Goal: Complete application form

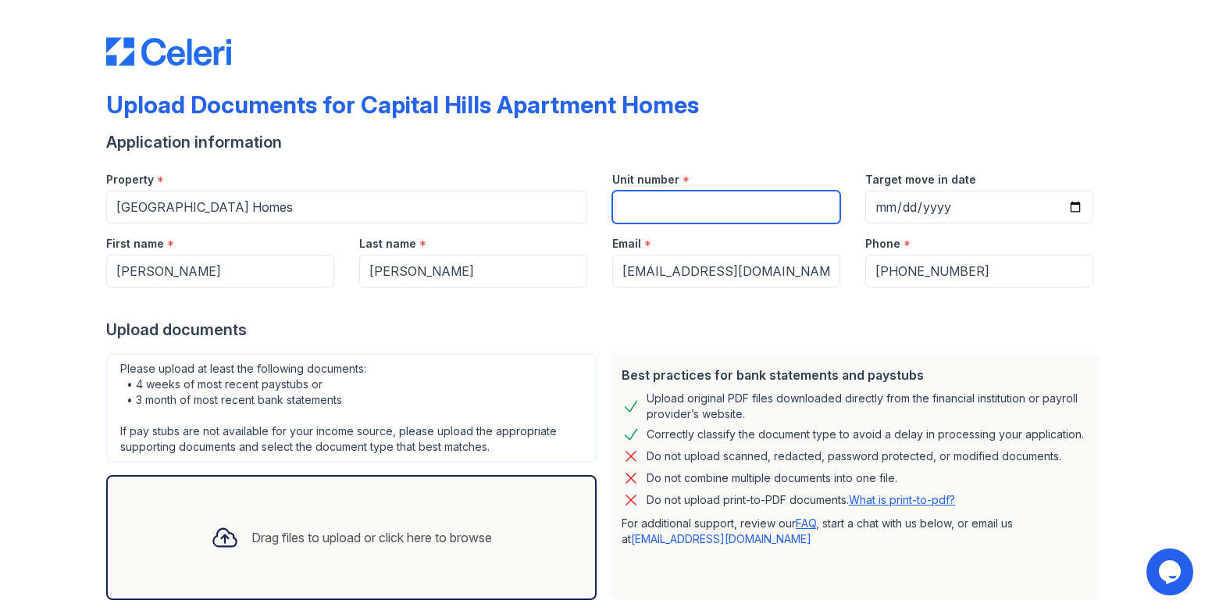
click at [639, 205] on input "Unit number" at bounding box center [726, 207] width 228 height 33
type input "1068"
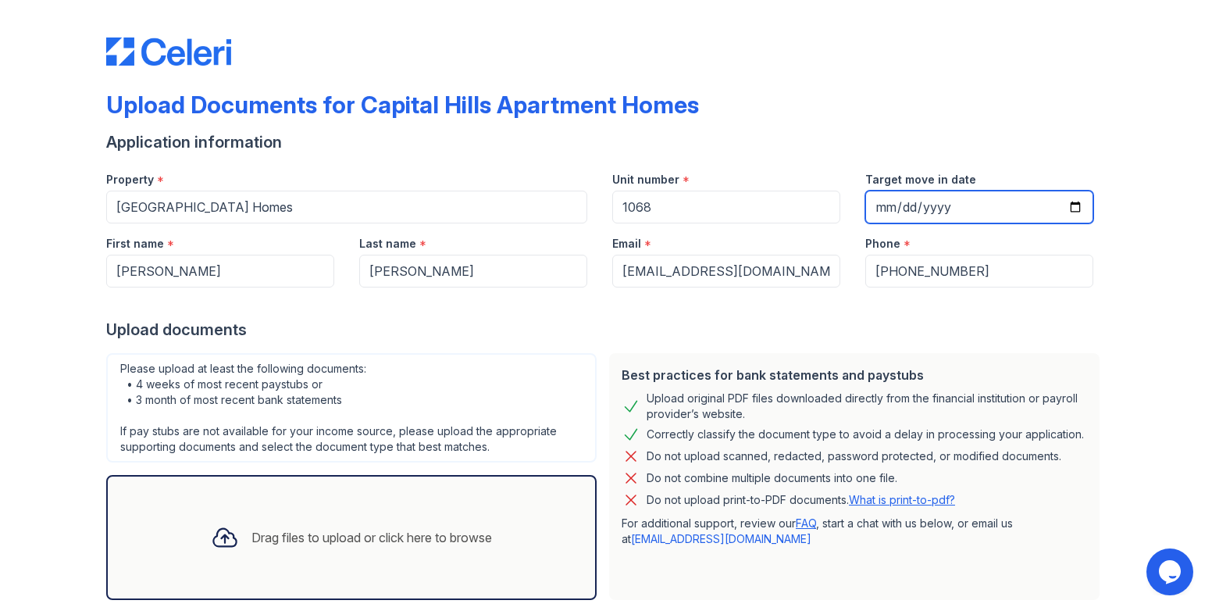
click at [1074, 202] on input "Target move in date" at bounding box center [979, 207] width 228 height 33
type input "[DATE]"
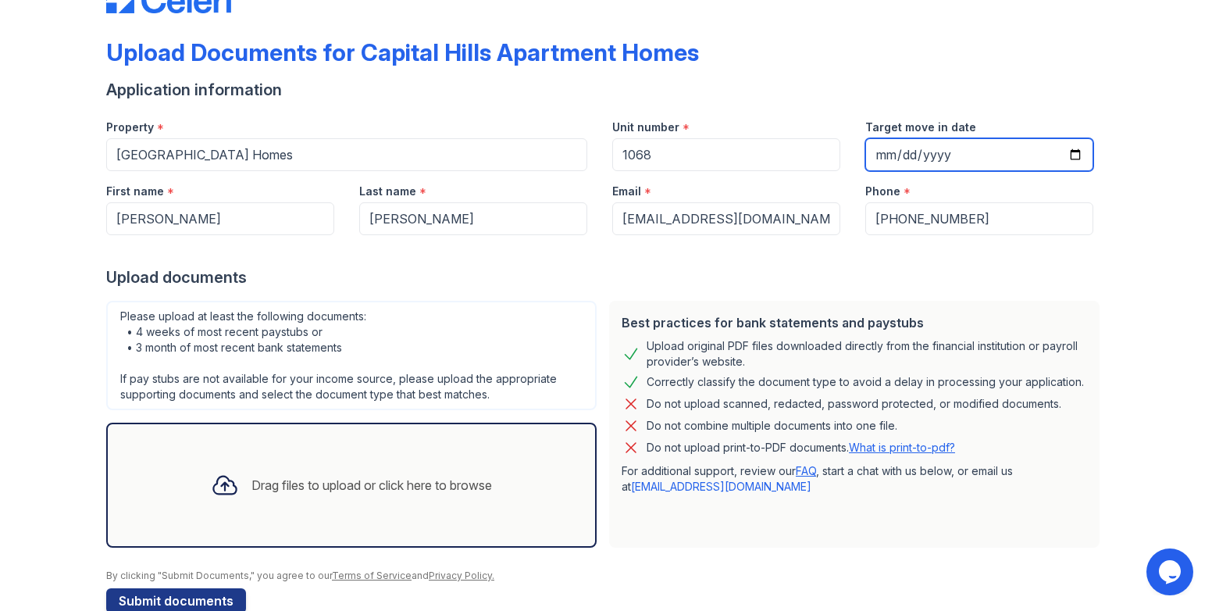
scroll to position [86, 0]
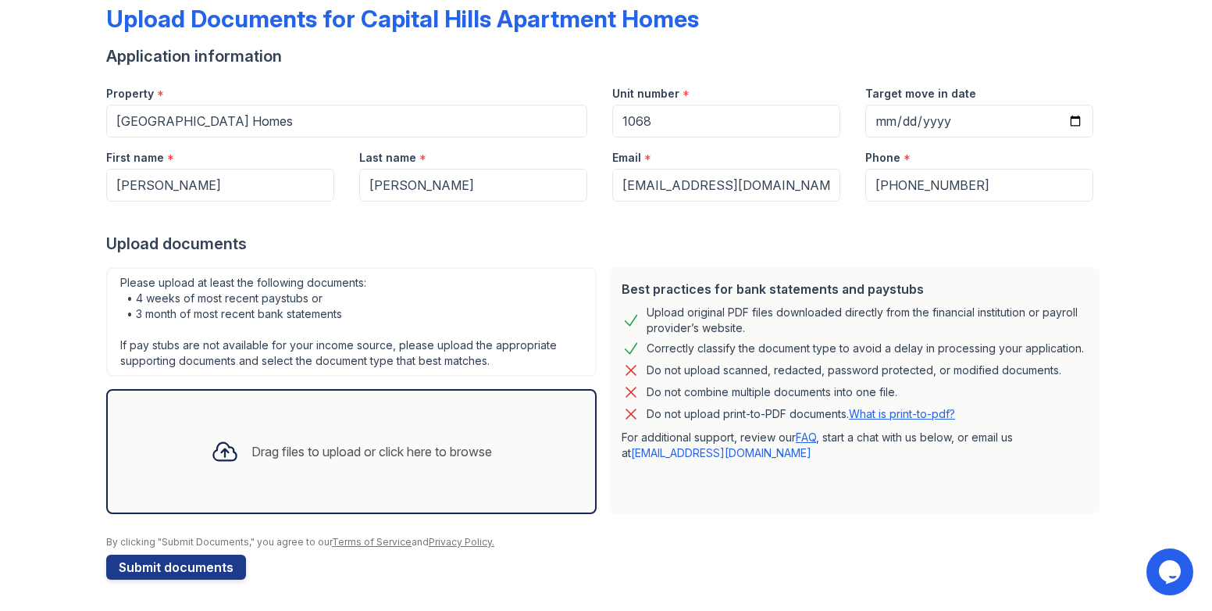
click at [227, 459] on icon at bounding box center [225, 451] width 28 height 28
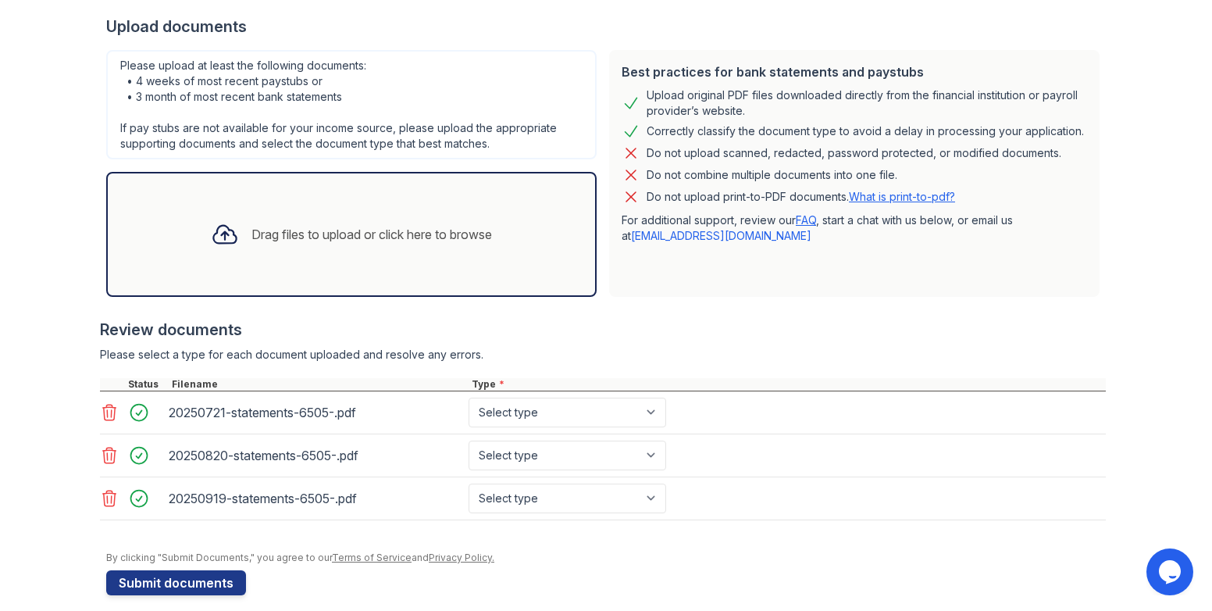
scroll to position [319, 0]
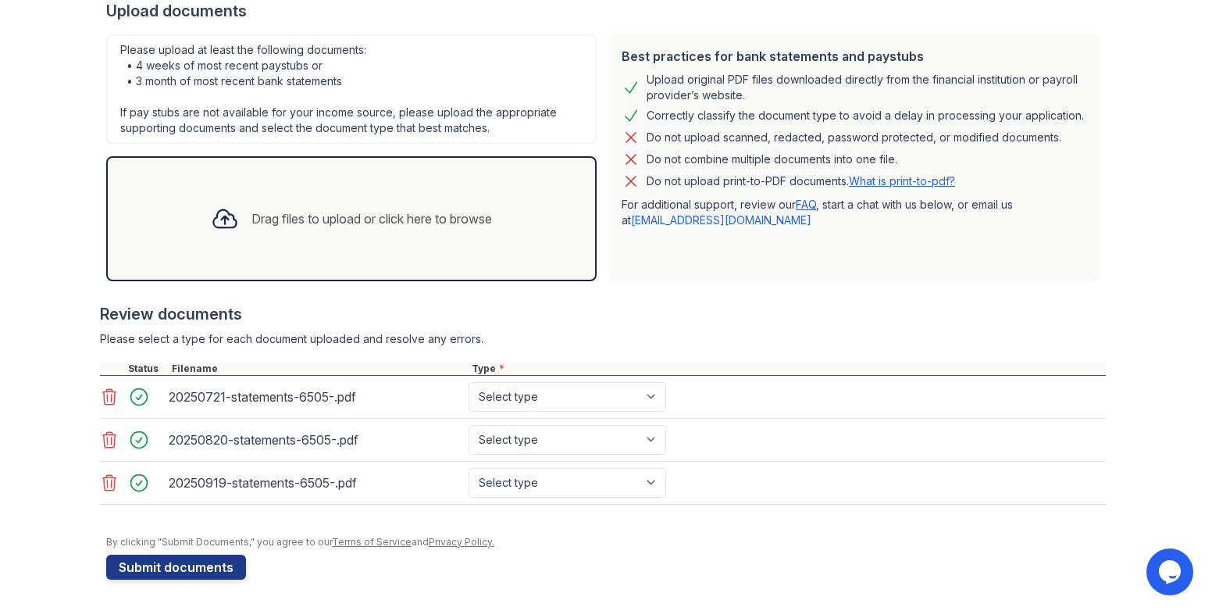
click at [326, 221] on div "Drag files to upload or click here to browse" at bounding box center [372, 218] width 241 height 19
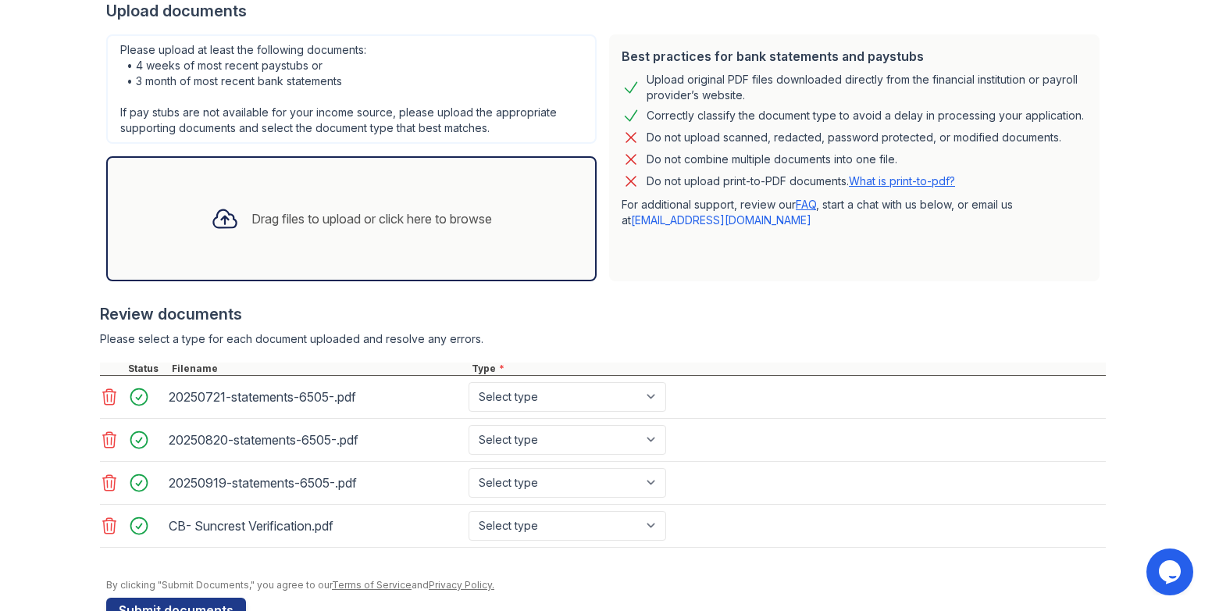
click at [273, 219] on div "Drag files to upload or click here to browse" at bounding box center [372, 218] width 241 height 19
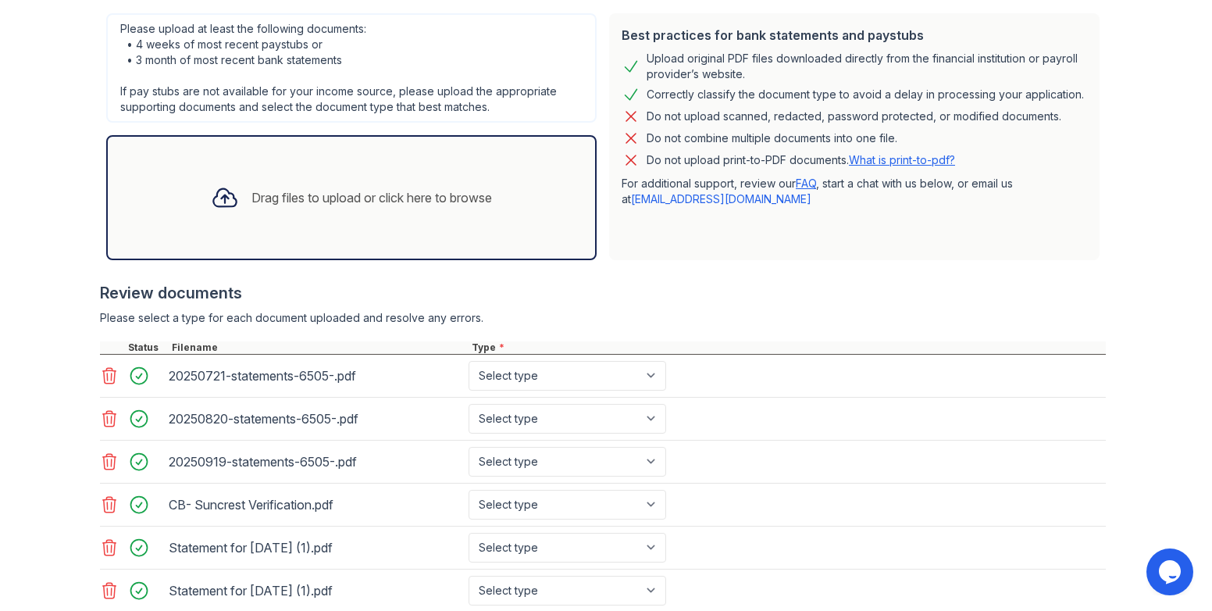
scroll to position [448, 0]
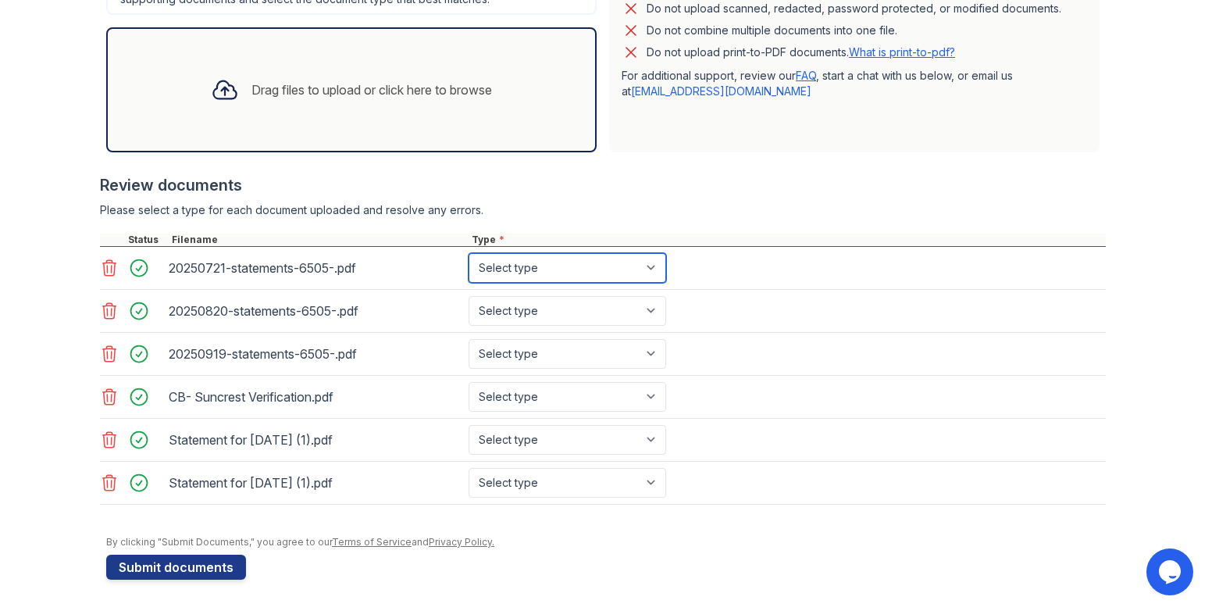
click at [655, 274] on select "Select type Paystub Bank Statement Offer Letter Tax Documents Benefit Award Let…" at bounding box center [568, 268] width 198 height 30
select select "bank_statement"
click at [469, 253] on select "Select type Paystub Bank Statement Offer Letter Tax Documents Benefit Award Let…" at bounding box center [568, 268] width 198 height 30
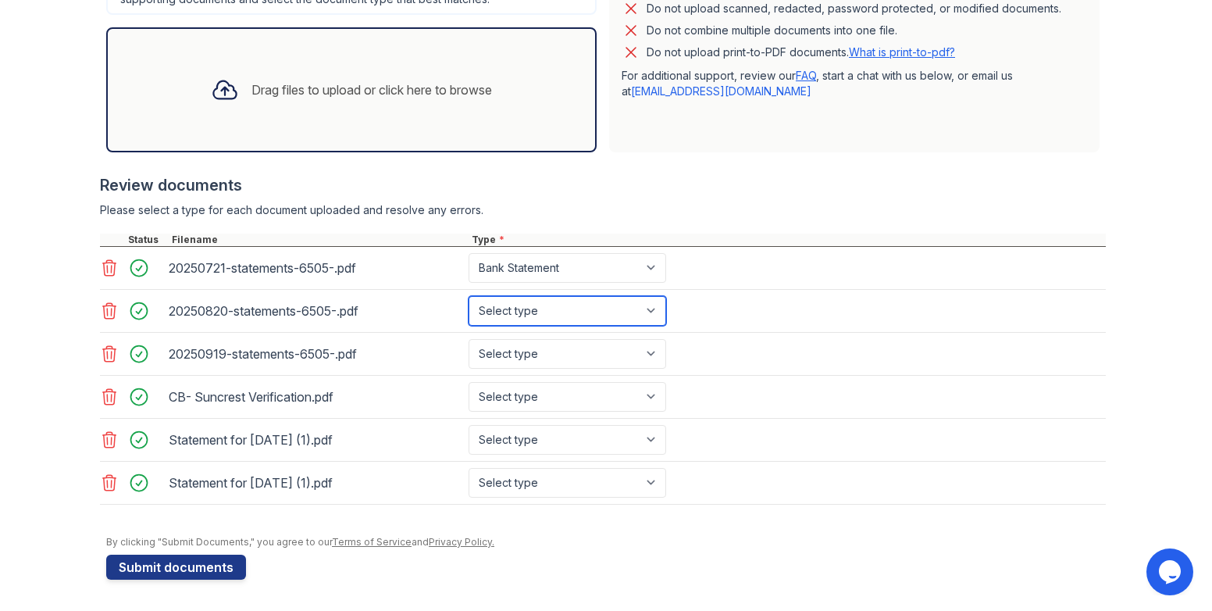
click at [650, 308] on select "Select type Paystub Bank Statement Offer Letter Tax Documents Benefit Award Let…" at bounding box center [568, 311] width 198 height 30
select select "bank_statement"
click at [469, 296] on select "Select type Paystub Bank Statement Offer Letter Tax Documents Benefit Award Let…" at bounding box center [568, 311] width 198 height 30
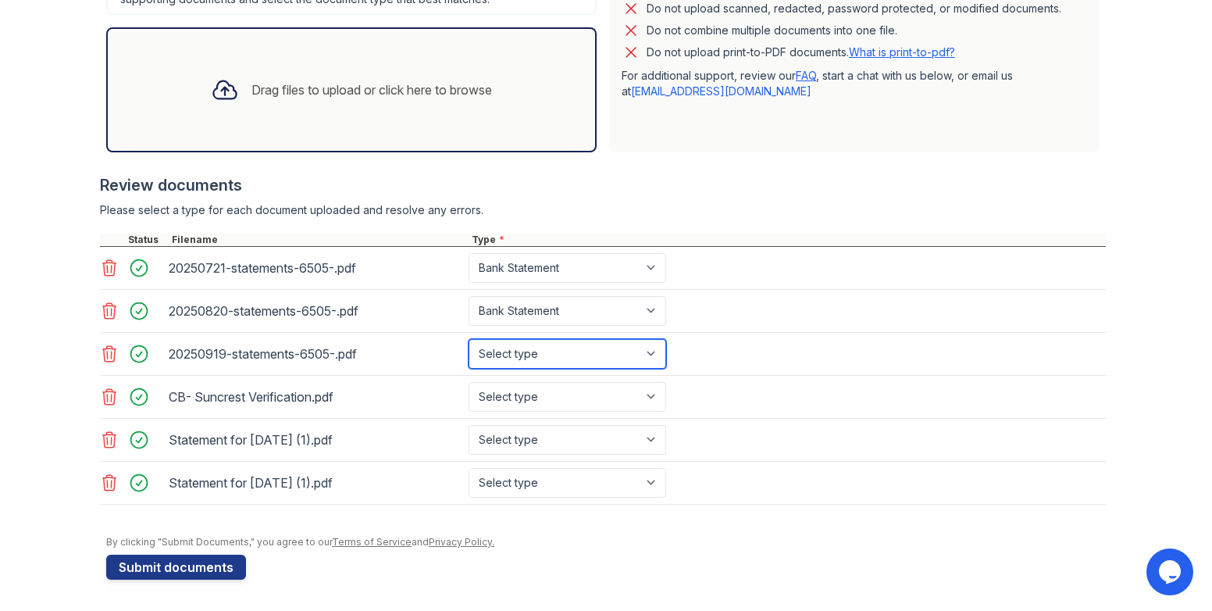
click at [642, 358] on select "Select type Paystub Bank Statement Offer Letter Tax Documents Benefit Award Let…" at bounding box center [568, 354] width 198 height 30
select select "bank_statement"
click at [469, 339] on select "Select type Paystub Bank Statement Offer Letter Tax Documents Benefit Award Let…" at bounding box center [568, 354] width 198 height 30
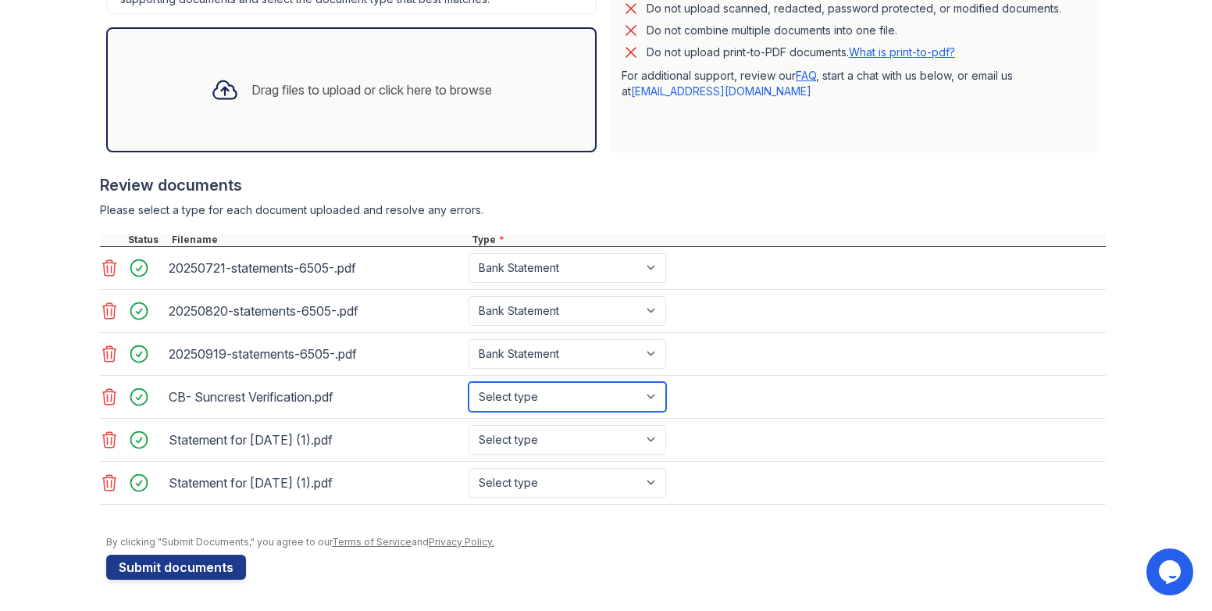
click at [657, 402] on select "Select type Paystub Bank Statement Offer Letter Tax Documents Benefit Award Let…" at bounding box center [568, 397] width 198 height 30
select select "offer_letter"
click at [469, 382] on select "Select type Paystub Bank Statement Offer Letter Tax Documents Benefit Award Let…" at bounding box center [568, 397] width 198 height 30
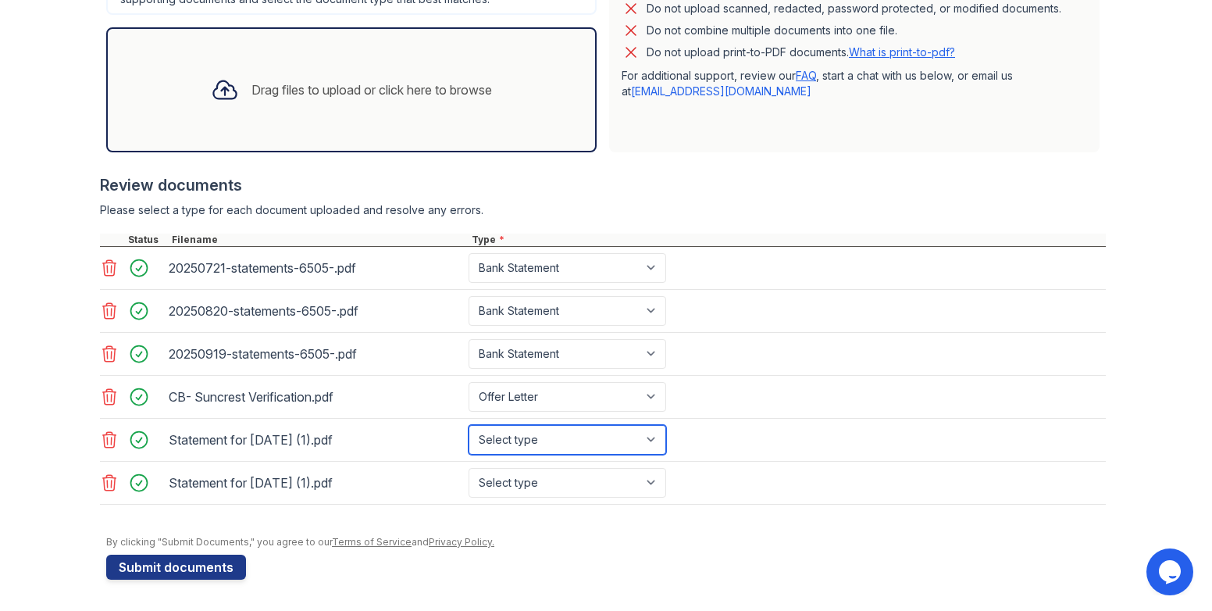
click at [649, 437] on select "Select type Paystub Bank Statement Offer Letter Tax Documents Benefit Award Let…" at bounding box center [568, 440] width 198 height 30
select select "paystub"
click at [469, 425] on select "Select type Paystub Bank Statement Offer Letter Tax Documents Benefit Award Let…" at bounding box center [568, 440] width 198 height 30
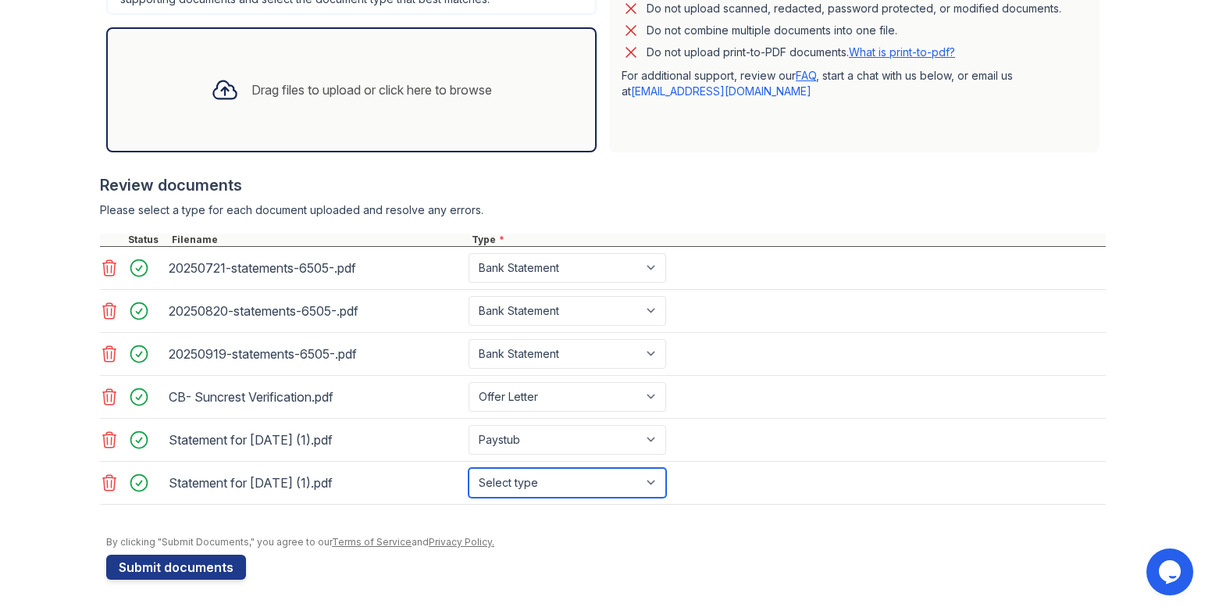
click at [647, 485] on select "Select type Paystub Bank Statement Offer Letter Tax Documents Benefit Award Let…" at bounding box center [568, 483] width 198 height 30
select select "paystub"
click at [469, 468] on select "Select type Paystub Bank Statement Offer Letter Tax Documents Benefit Award Let…" at bounding box center [568, 483] width 198 height 30
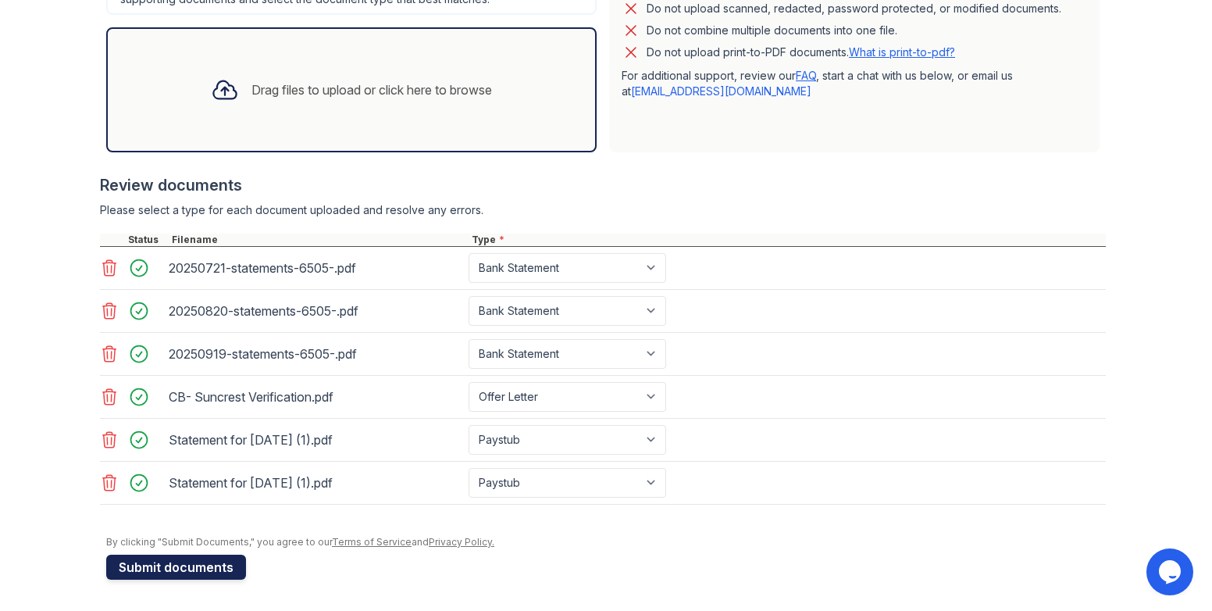
click at [167, 566] on button "Submit documents" at bounding box center [176, 567] width 140 height 25
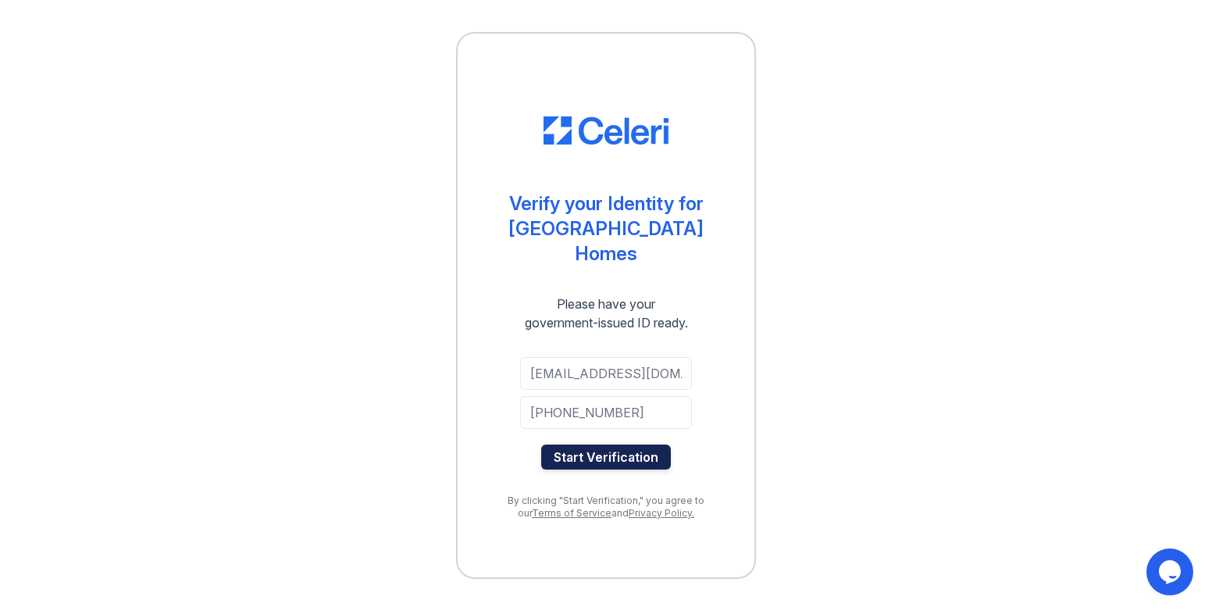
click at [641, 458] on button "Start Verification" at bounding box center [606, 456] width 130 height 25
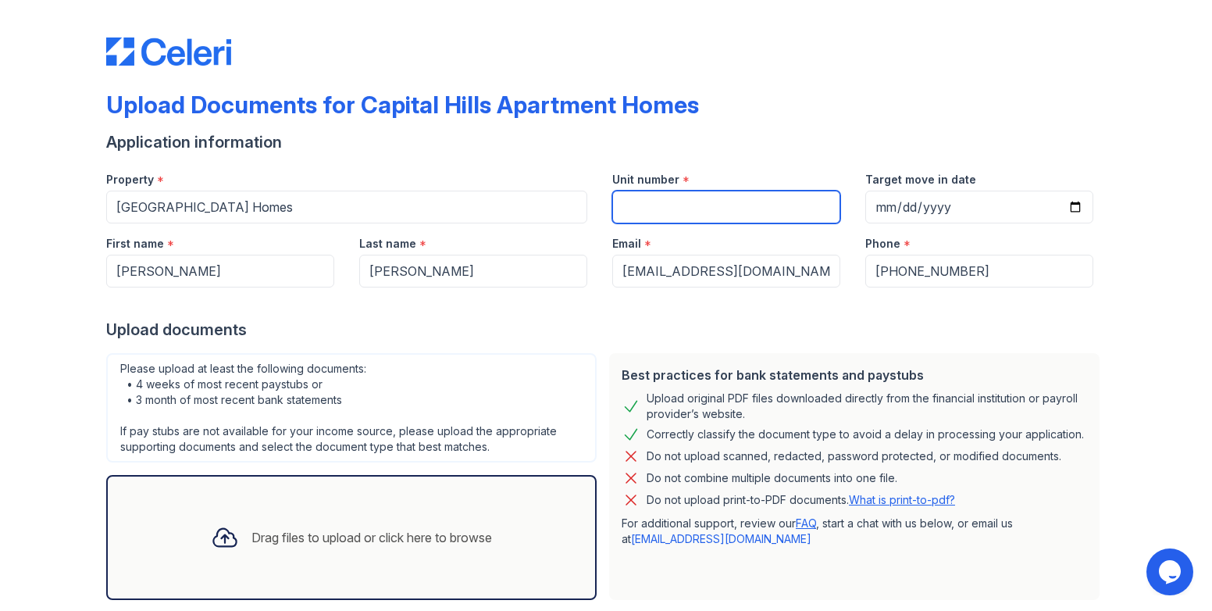
click at [632, 200] on input "Unit number" at bounding box center [726, 207] width 228 height 33
type input "1068"
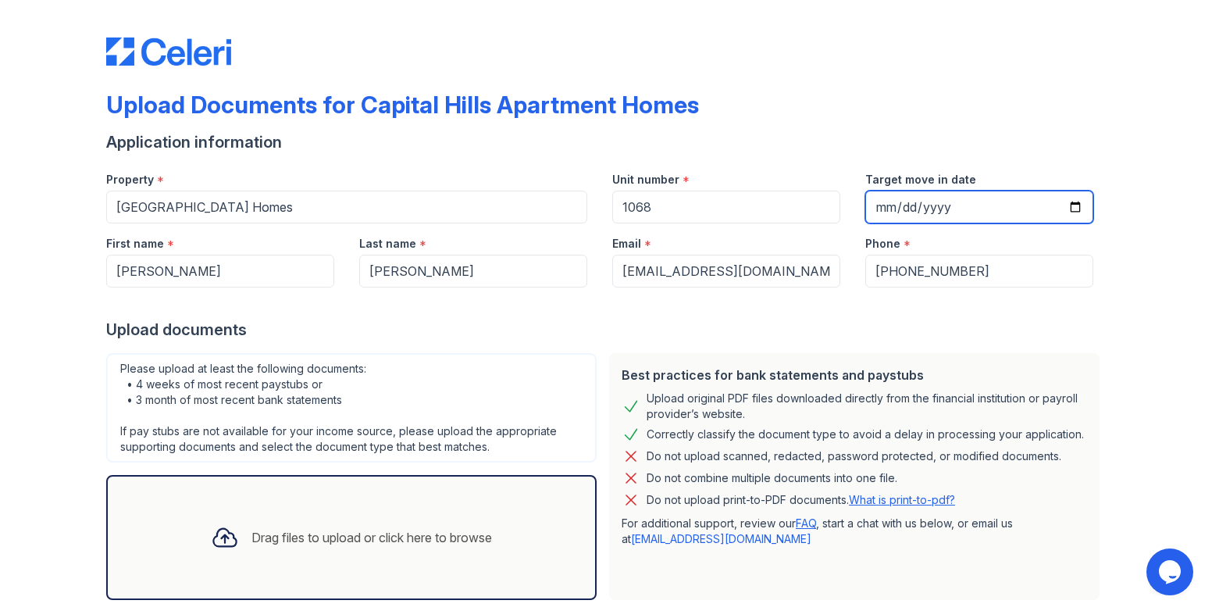
type input "[DATE]"
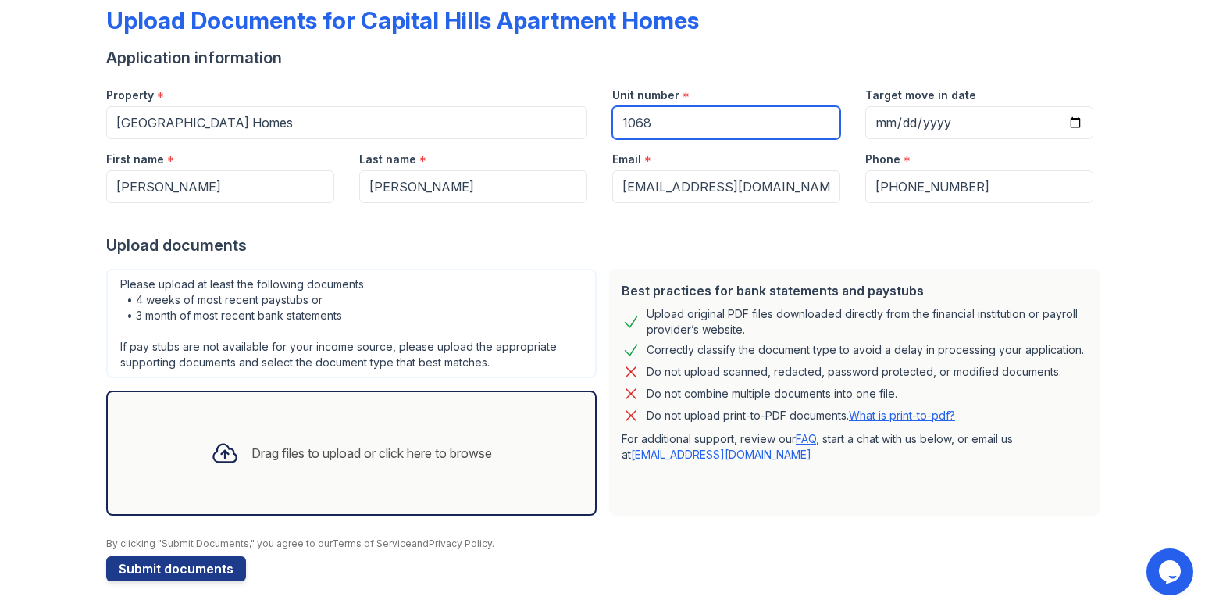
scroll to position [86, 0]
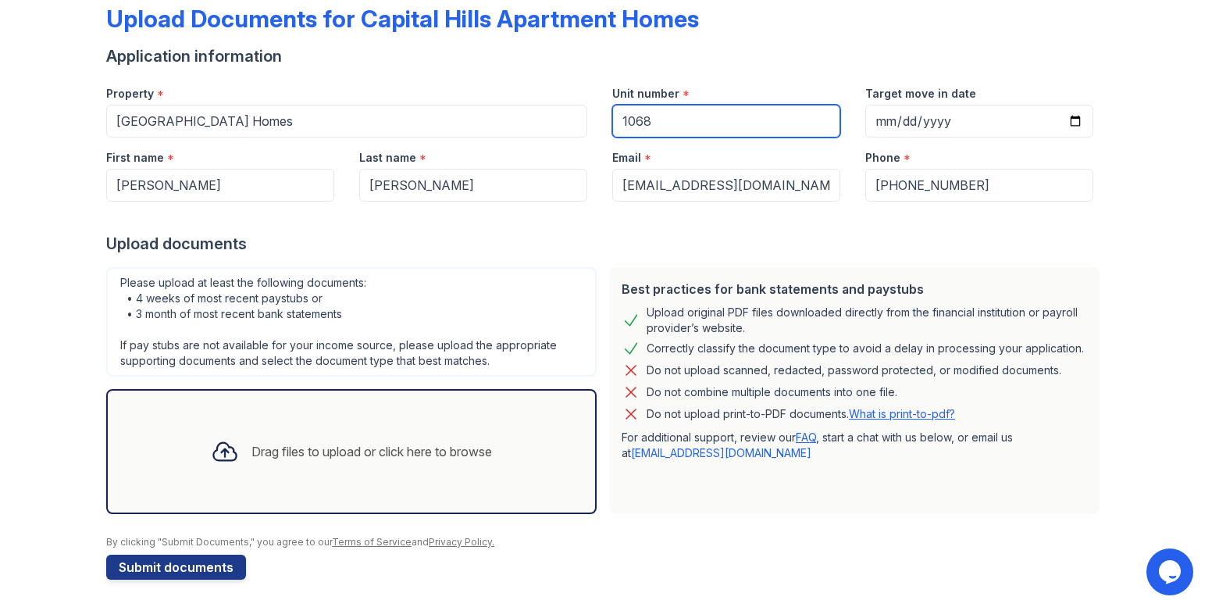
type input "1068"
click at [266, 474] on div "Drag files to upload or click here to browse" at bounding box center [351, 451] width 306 height 53
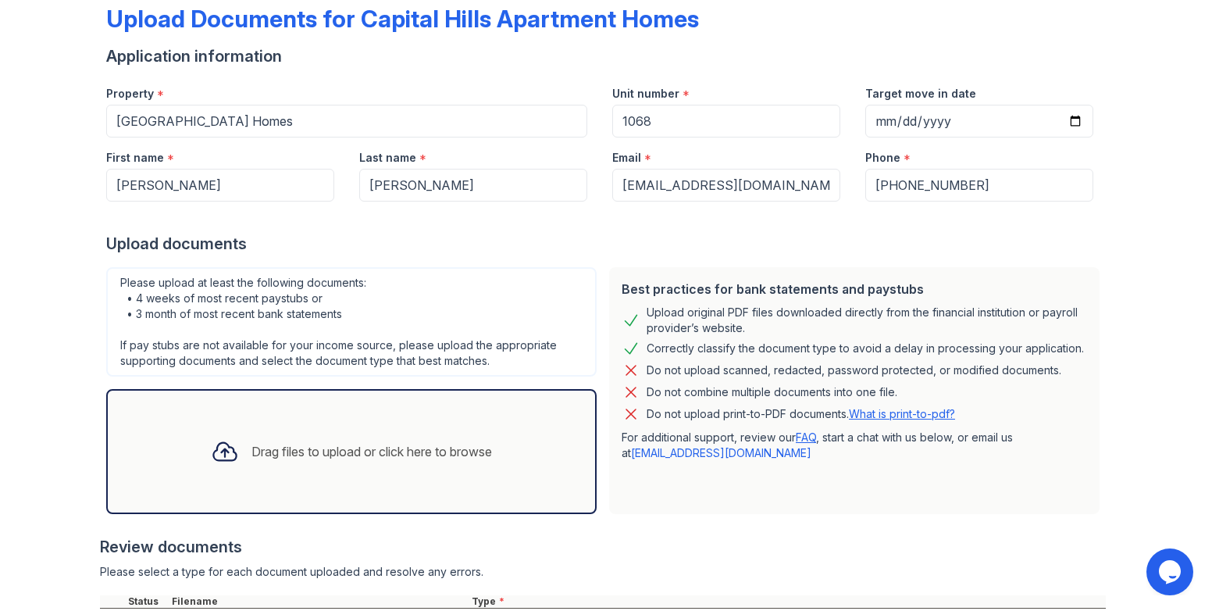
click at [320, 457] on div "Drag files to upload or click here to browse" at bounding box center [372, 451] width 241 height 19
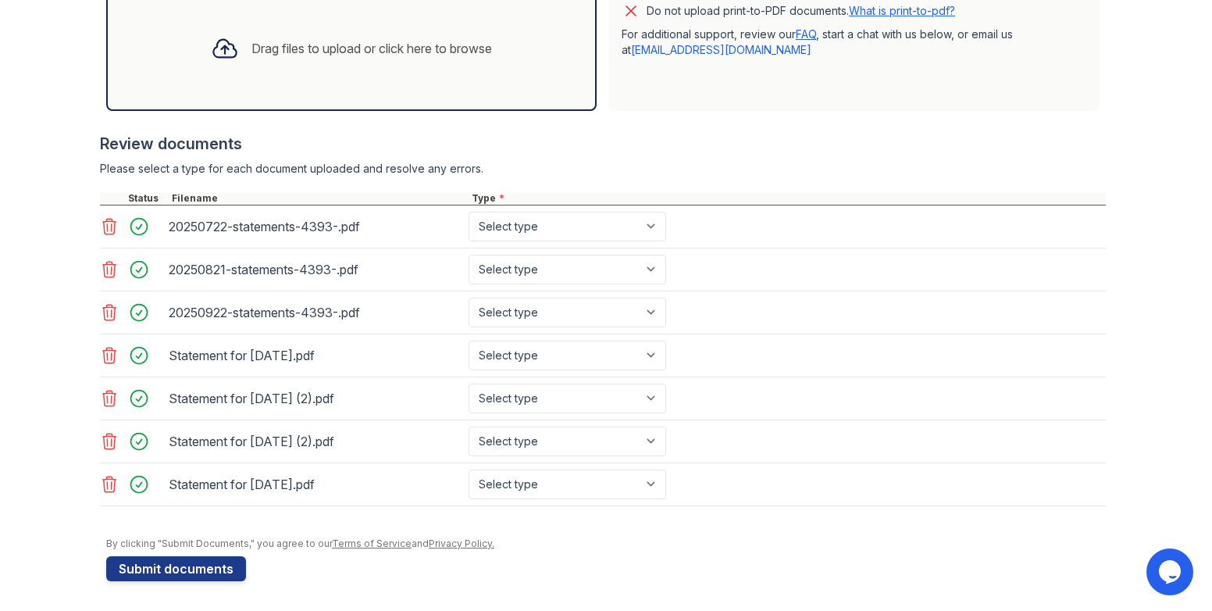
scroll to position [491, 0]
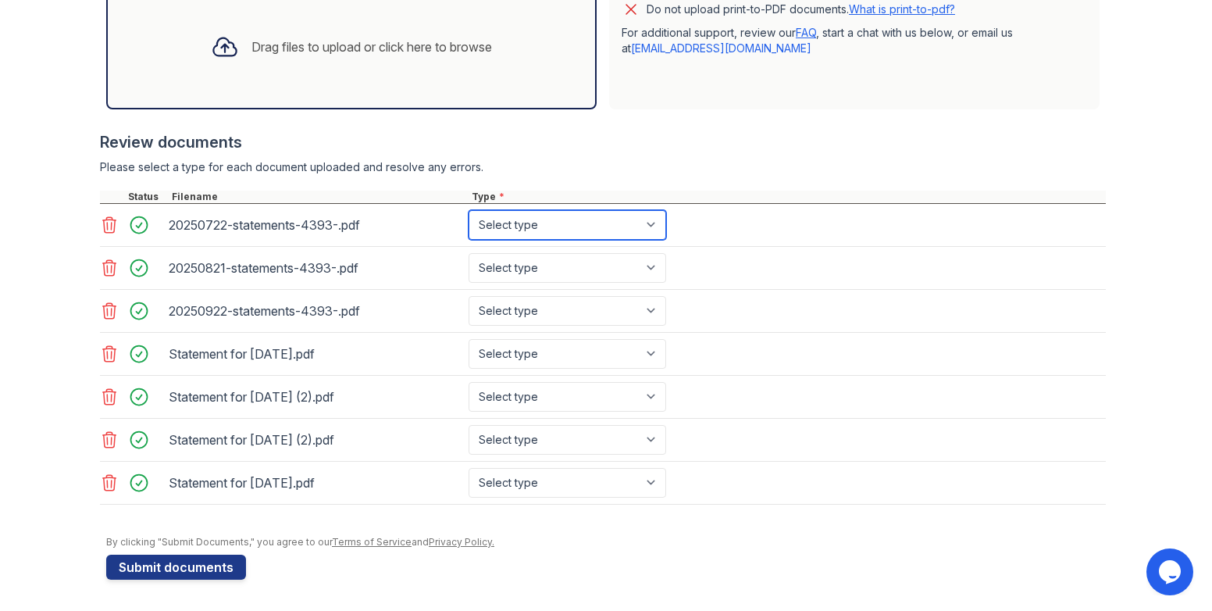
click at [653, 220] on select "Select type Paystub Bank Statement Offer Letter Tax Documents Benefit Award Let…" at bounding box center [568, 225] width 198 height 30
select select "bank_statement"
click at [469, 210] on select "Select type Paystub Bank Statement Offer Letter Tax Documents Benefit Award Let…" at bounding box center [568, 225] width 198 height 30
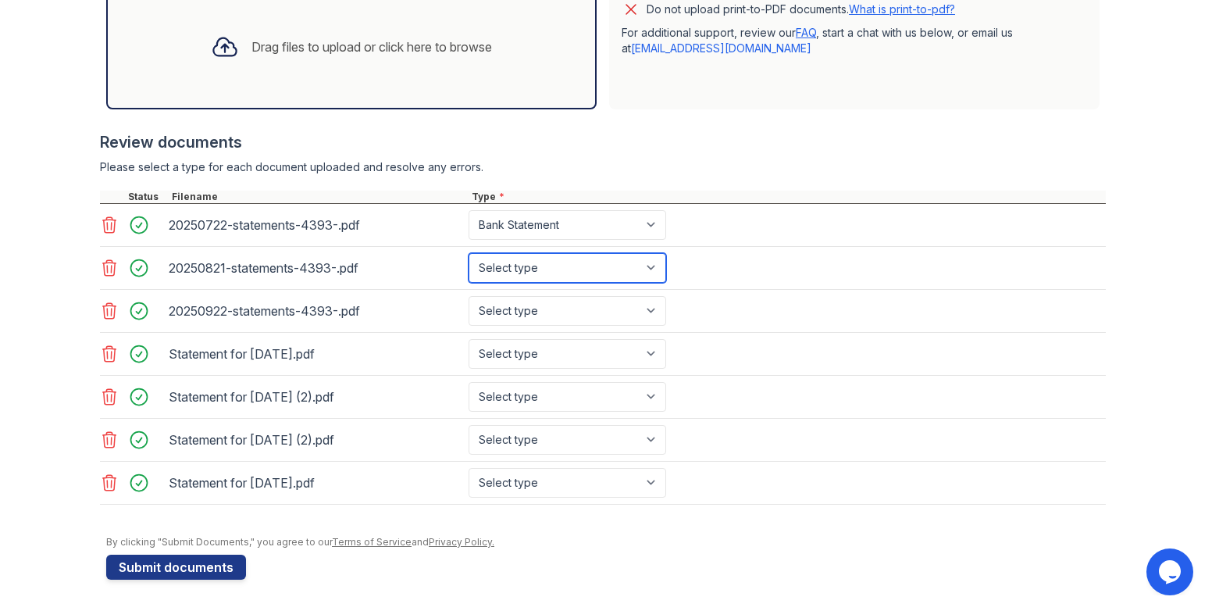
click at [647, 264] on select "Select type Paystub Bank Statement Offer Letter Tax Documents Benefit Award Let…" at bounding box center [568, 268] width 198 height 30
select select "bank_statement"
click at [469, 253] on select "Select type Paystub Bank Statement Offer Letter Tax Documents Benefit Award Let…" at bounding box center [568, 268] width 198 height 30
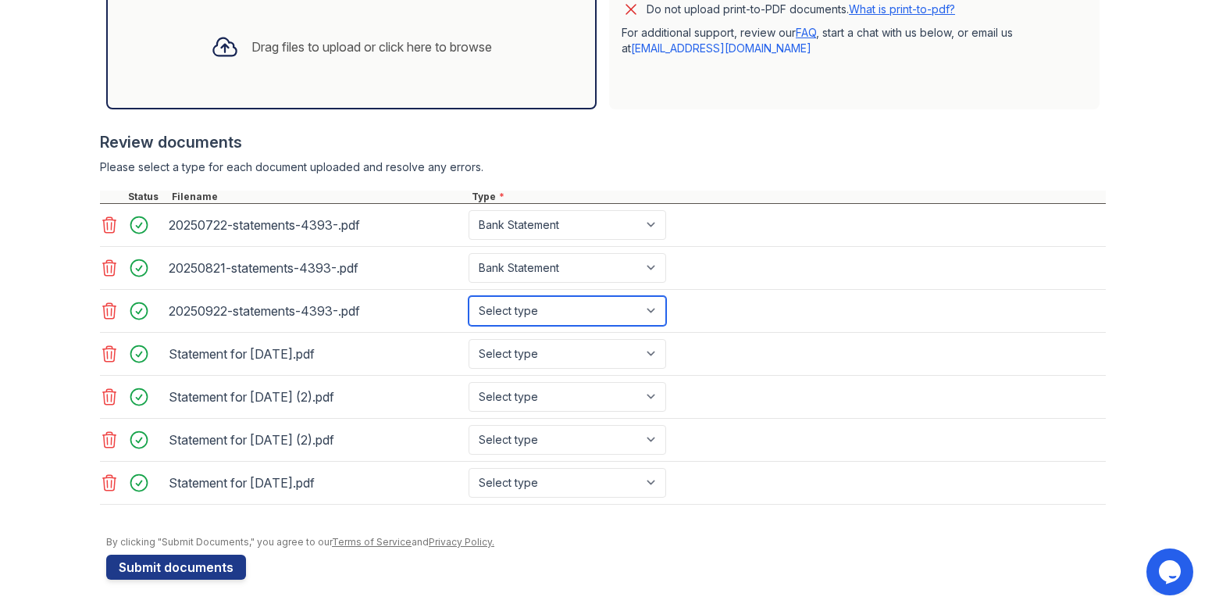
click at [639, 309] on select "Select type Paystub Bank Statement Offer Letter Tax Documents Benefit Award Let…" at bounding box center [568, 311] width 198 height 30
select select "bank_statement"
click at [469, 296] on select "Select type Paystub Bank Statement Offer Letter Tax Documents Benefit Award Let…" at bounding box center [568, 311] width 198 height 30
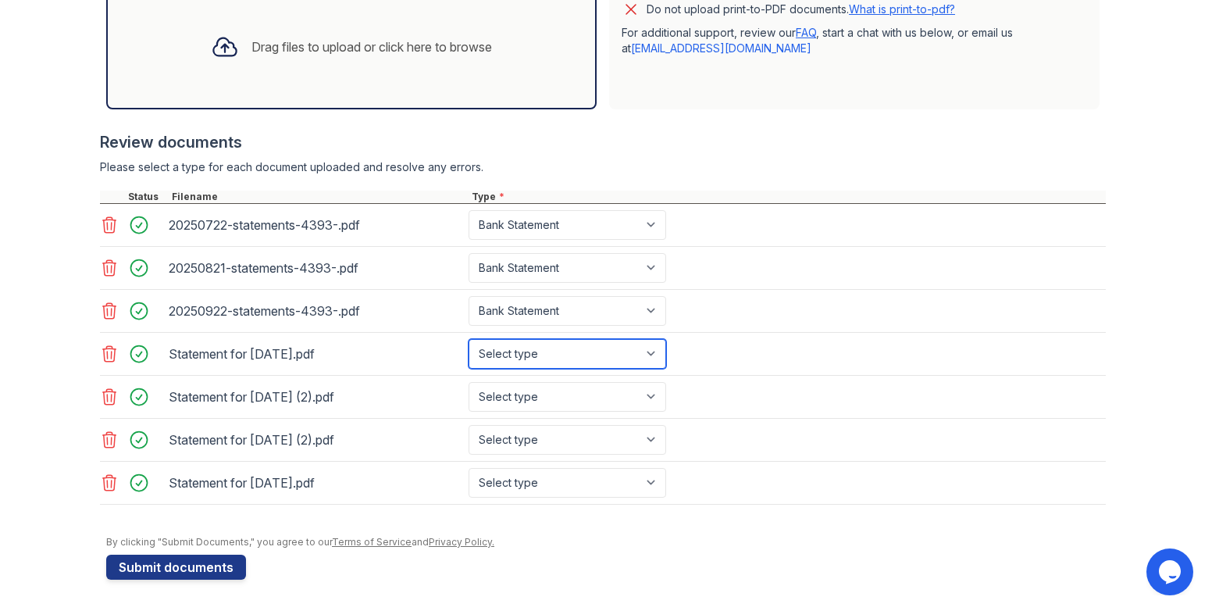
click at [648, 354] on select "Select type Paystub Bank Statement Offer Letter Tax Documents Benefit Award Let…" at bounding box center [568, 354] width 198 height 30
select select "paystub"
click at [469, 339] on select "Select type Paystub Bank Statement Offer Letter Tax Documents Benefit Award Let…" at bounding box center [568, 354] width 198 height 30
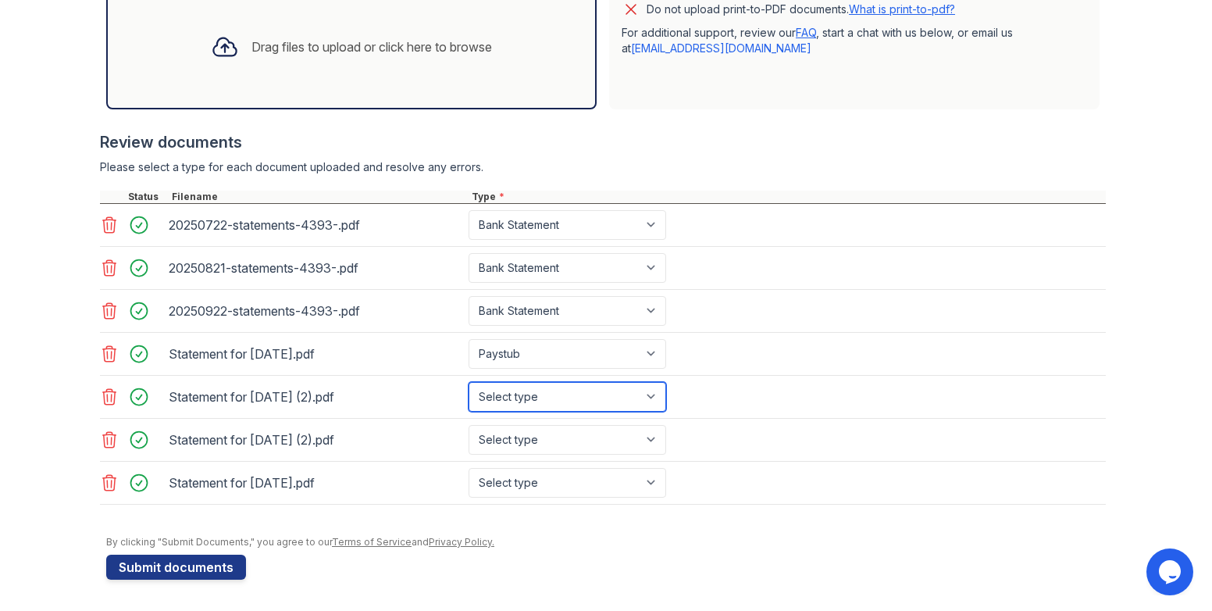
click at [657, 393] on select "Select type Paystub Bank Statement Offer Letter Tax Documents Benefit Award Let…" at bounding box center [568, 397] width 198 height 30
select select "paystub"
click at [469, 382] on select "Select type Paystub Bank Statement Offer Letter Tax Documents Benefit Award Let…" at bounding box center [568, 397] width 198 height 30
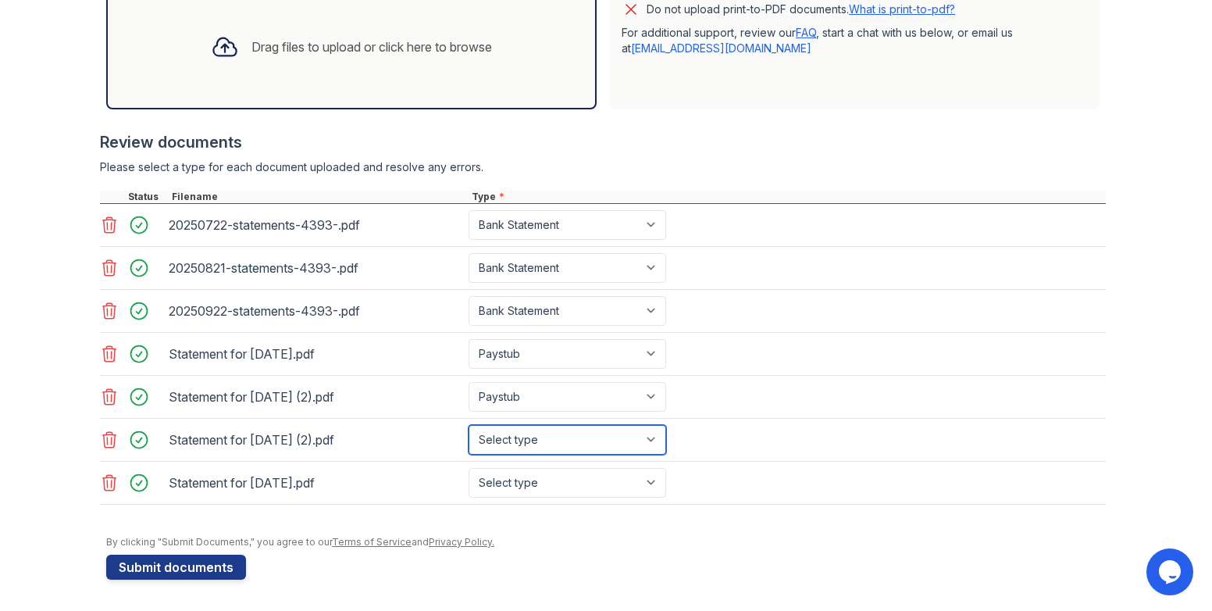
click at [644, 444] on select "Select type Paystub Bank Statement Offer Letter Tax Documents Benefit Award Let…" at bounding box center [568, 440] width 198 height 30
select select "paystub"
click at [469, 425] on select "Select type Paystub Bank Statement Offer Letter Tax Documents Benefit Award Let…" at bounding box center [568, 440] width 198 height 30
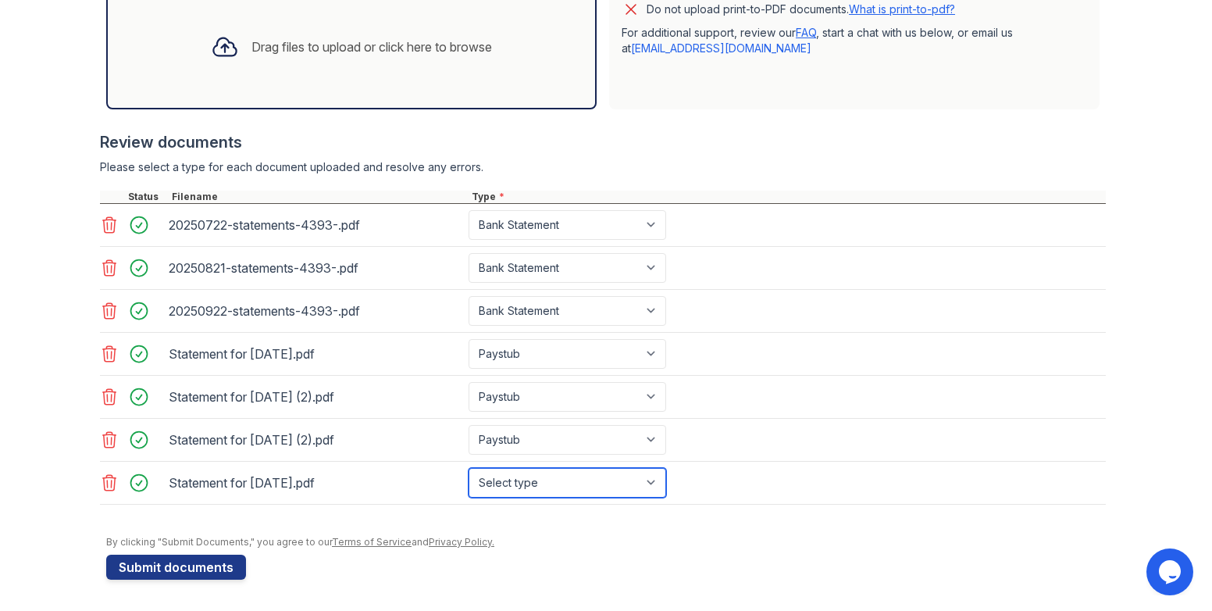
click at [656, 486] on select "Select type Paystub Bank Statement Offer Letter Tax Documents Benefit Award Let…" at bounding box center [568, 483] width 198 height 30
select select "paystub"
click at [469, 468] on select "Select type Paystub Bank Statement Offer Letter Tax Documents Benefit Award Let…" at bounding box center [568, 483] width 198 height 30
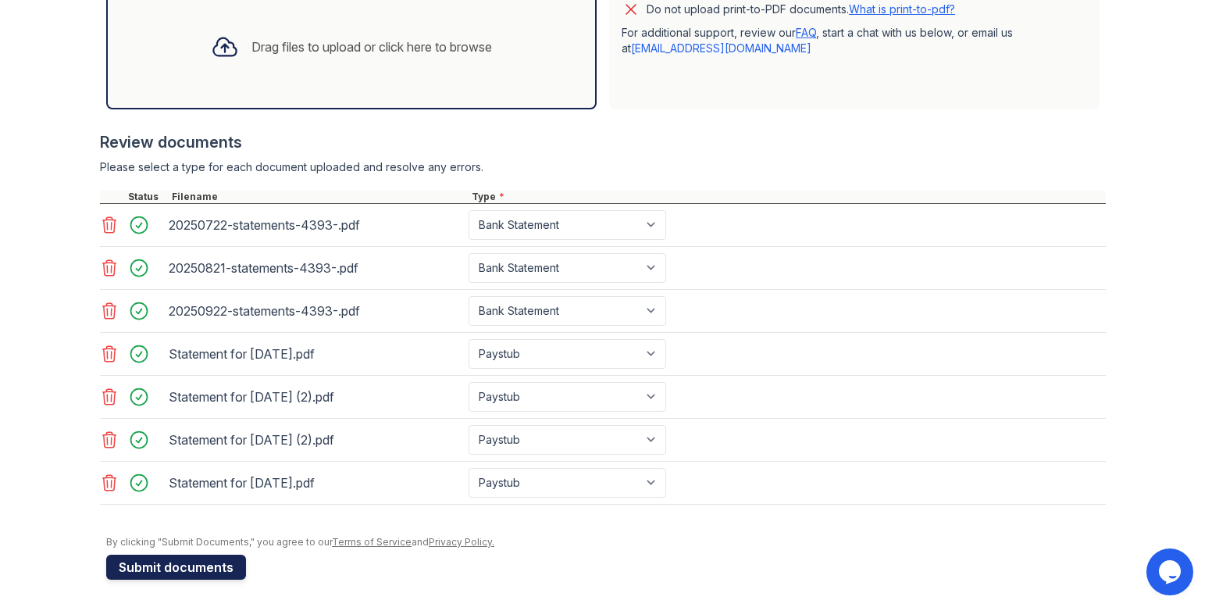
click at [195, 570] on button "Submit documents" at bounding box center [176, 567] width 140 height 25
